Goal: Find contact information: Find contact information

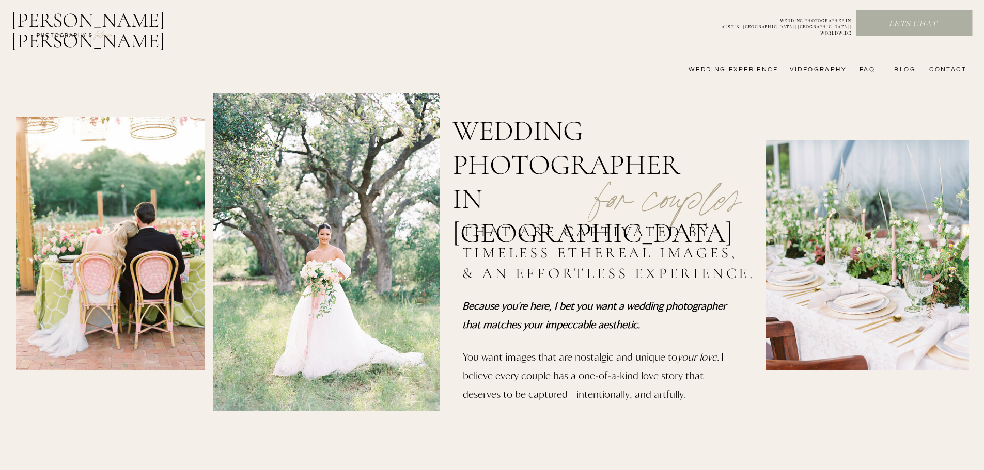
click at [106, 34] on h2 "FILMs" at bounding box center [104, 34] width 38 height 12
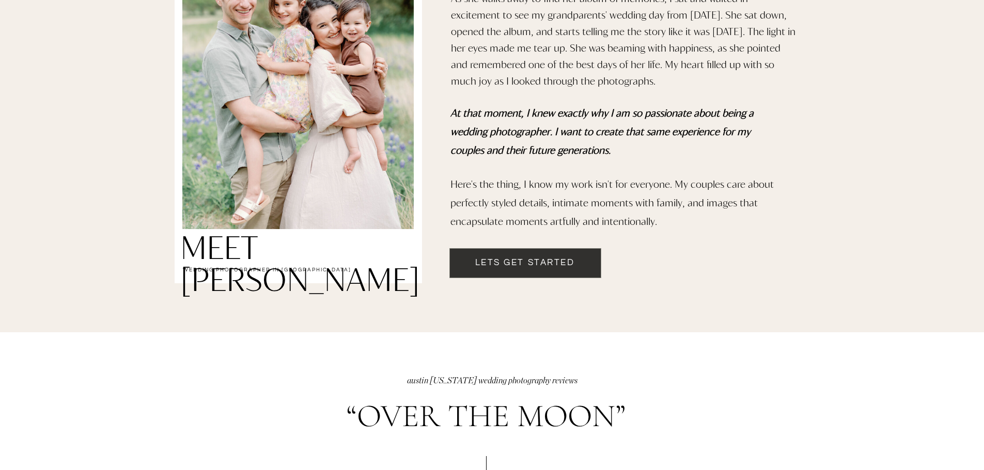
scroll to position [929, 0]
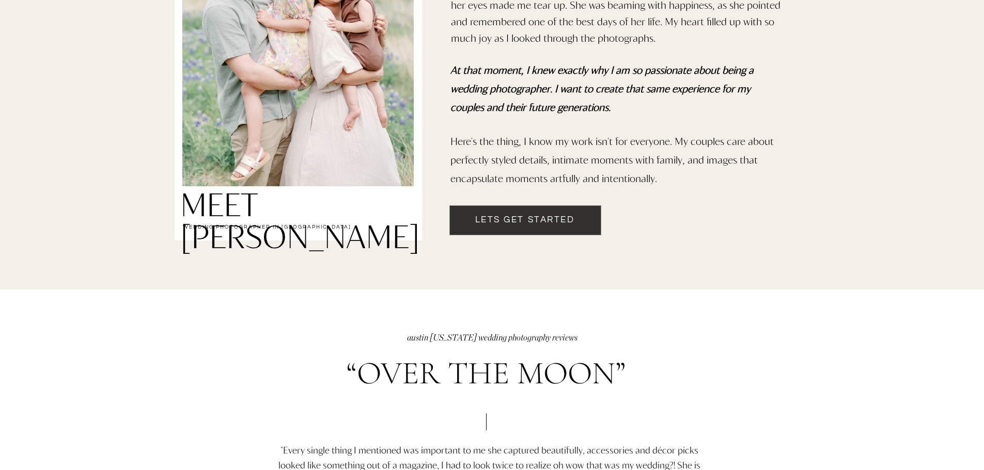
click at [506, 226] on h2 "Lets get started" at bounding box center [524, 227] width 151 height 26
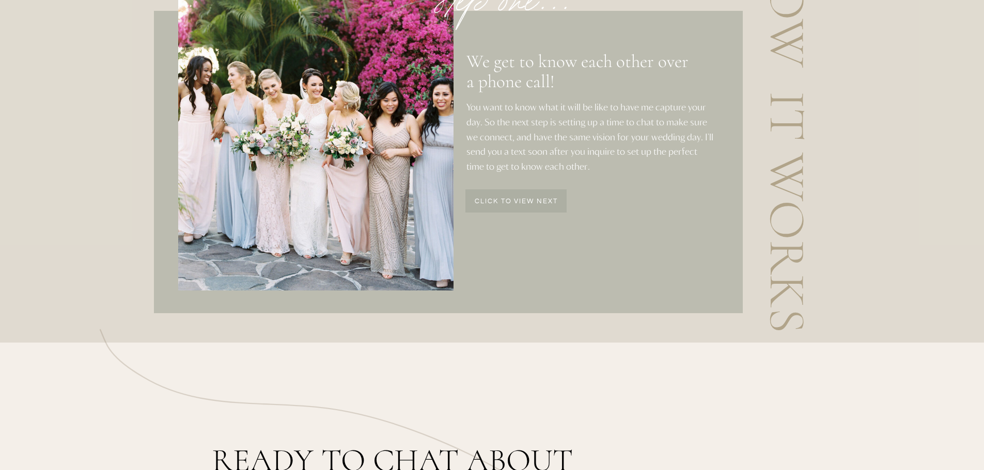
scroll to position [1291, 0]
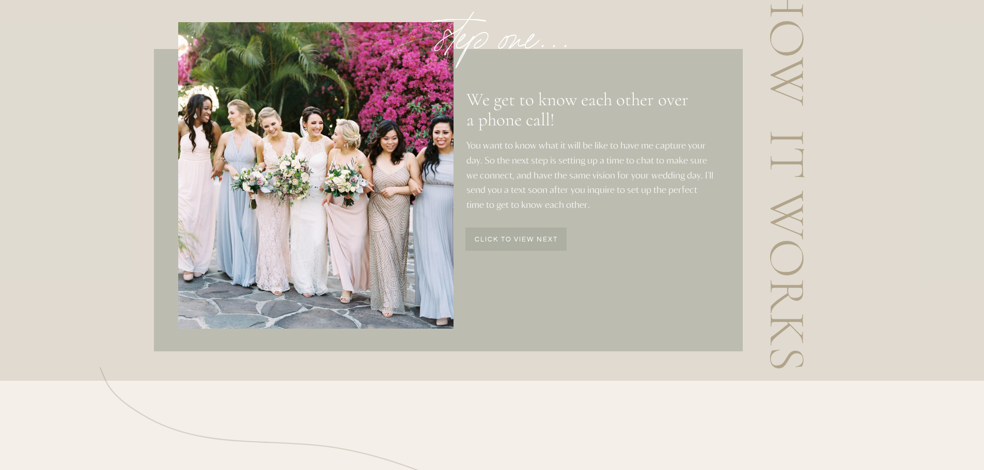
click at [532, 242] on p "click to view next" at bounding box center [516, 240] width 100 height 9
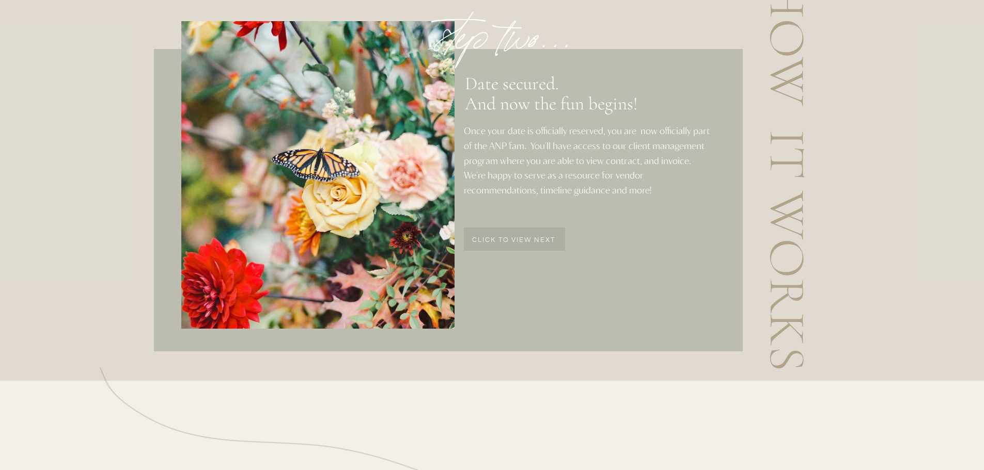
click at [508, 243] on p "click to view next" at bounding box center [514, 241] width 100 height 9
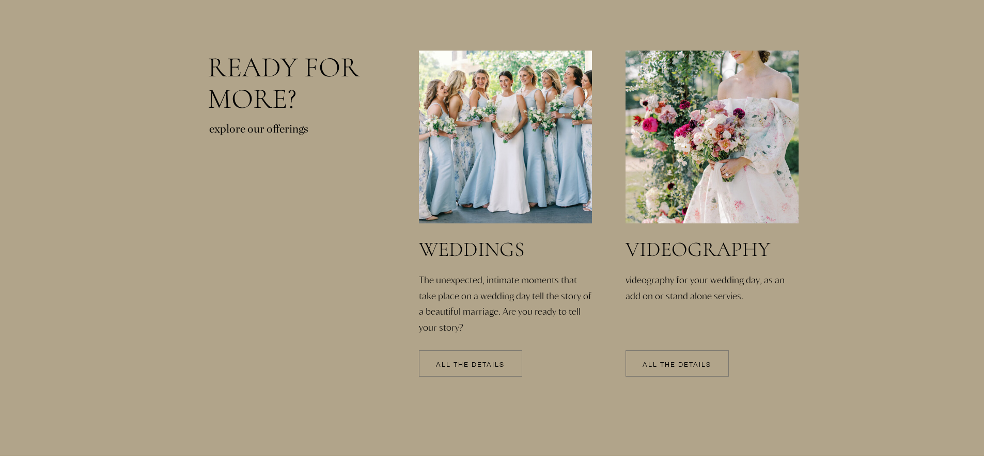
scroll to position [2169, 0]
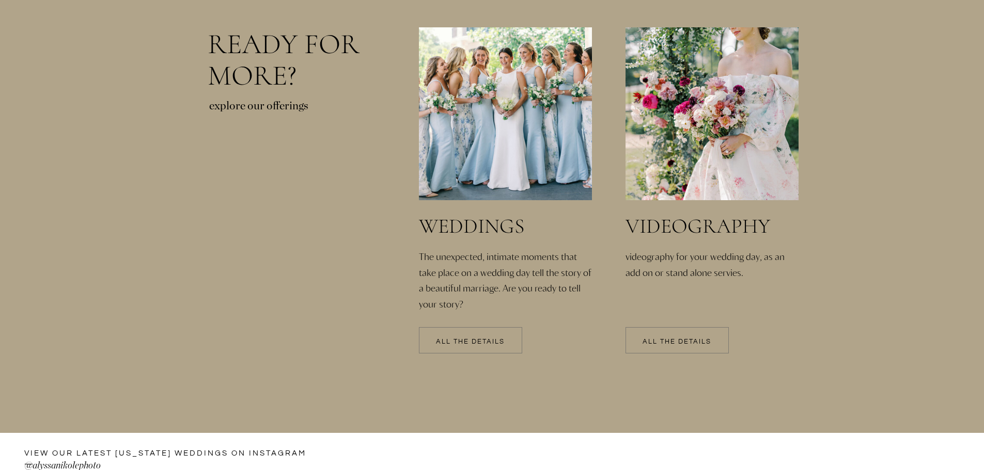
click at [675, 341] on p "All the details" at bounding box center [676, 342] width 103 height 7
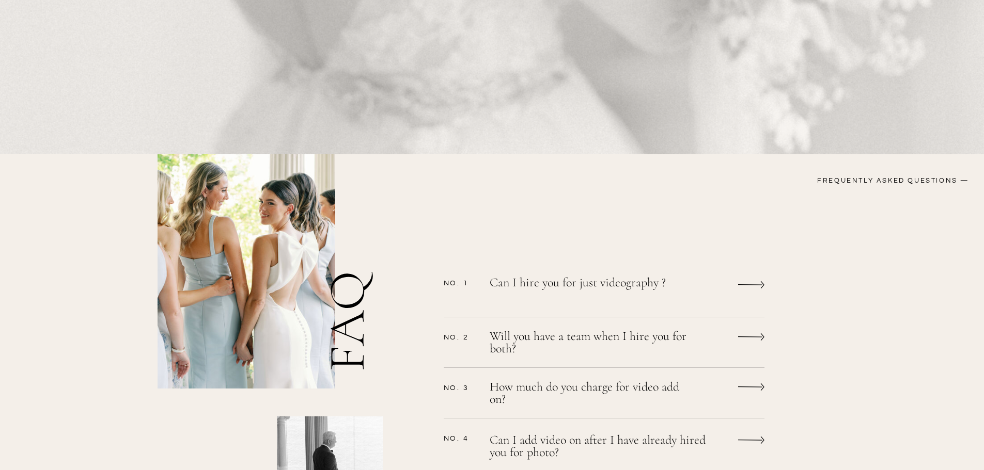
scroll to position [671, 0]
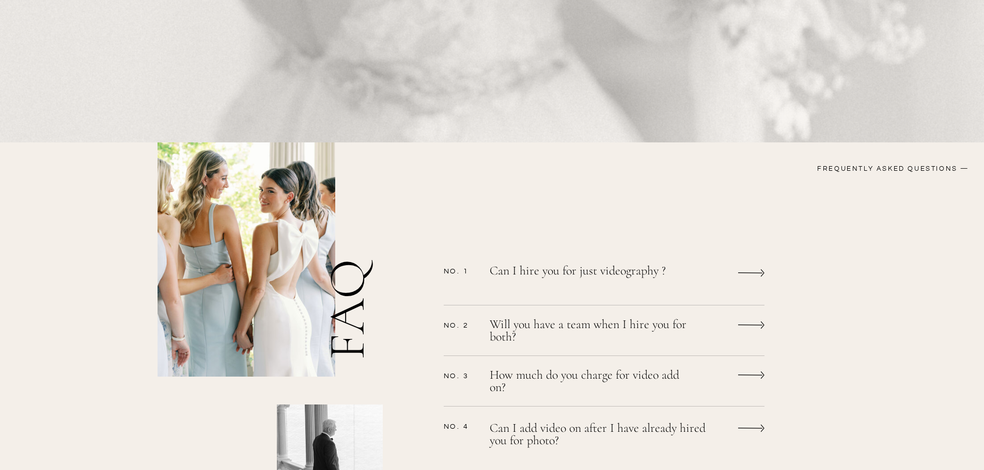
click at [756, 277] on icon at bounding box center [751, 273] width 26 height 20
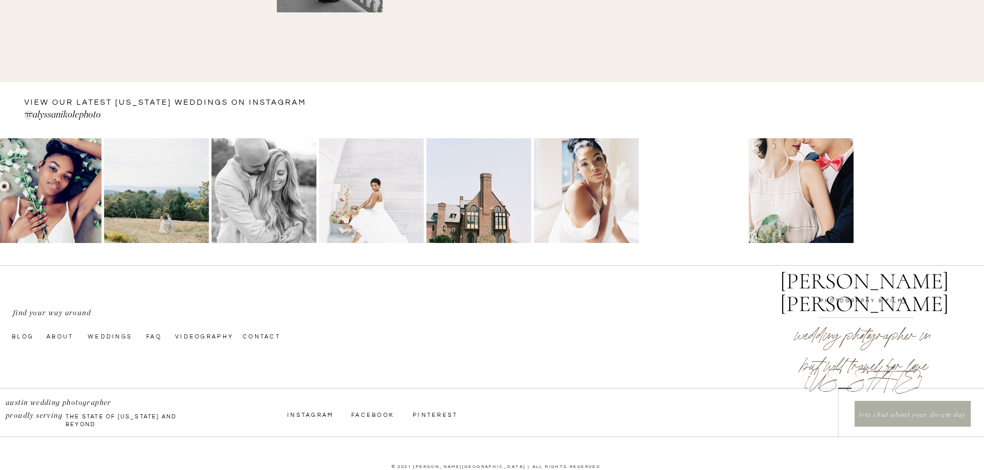
scroll to position [1223, 0]
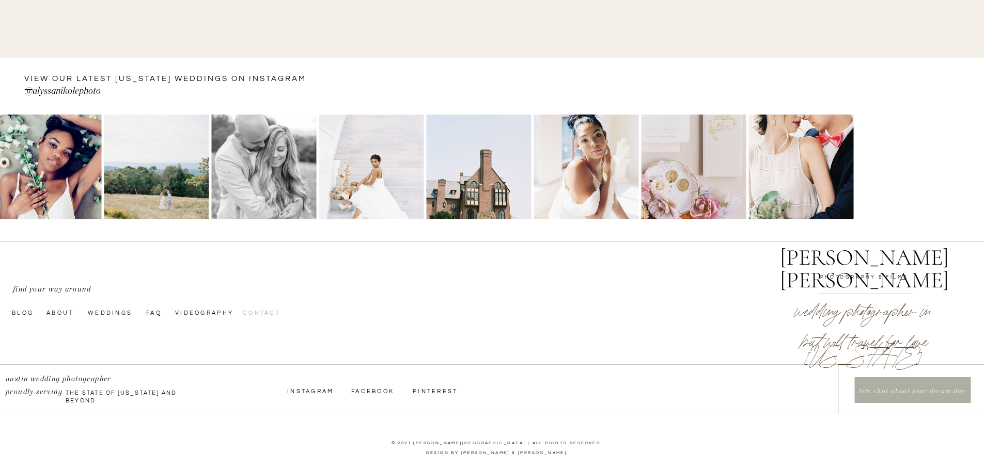
click at [266, 314] on nav "Contact" at bounding box center [269, 312] width 52 height 8
